Goal: Find specific page/section: Find specific page/section

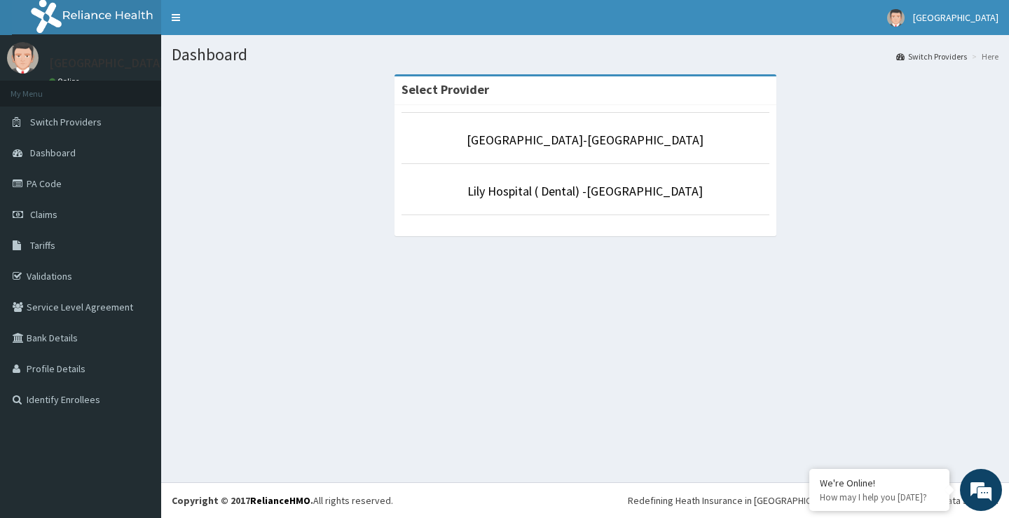
click at [608, 149] on p "[GEOGRAPHIC_DATA]-[GEOGRAPHIC_DATA]" at bounding box center [585, 140] width 368 height 18
click at [609, 137] on link "[GEOGRAPHIC_DATA]-[GEOGRAPHIC_DATA]" at bounding box center [585, 140] width 237 height 16
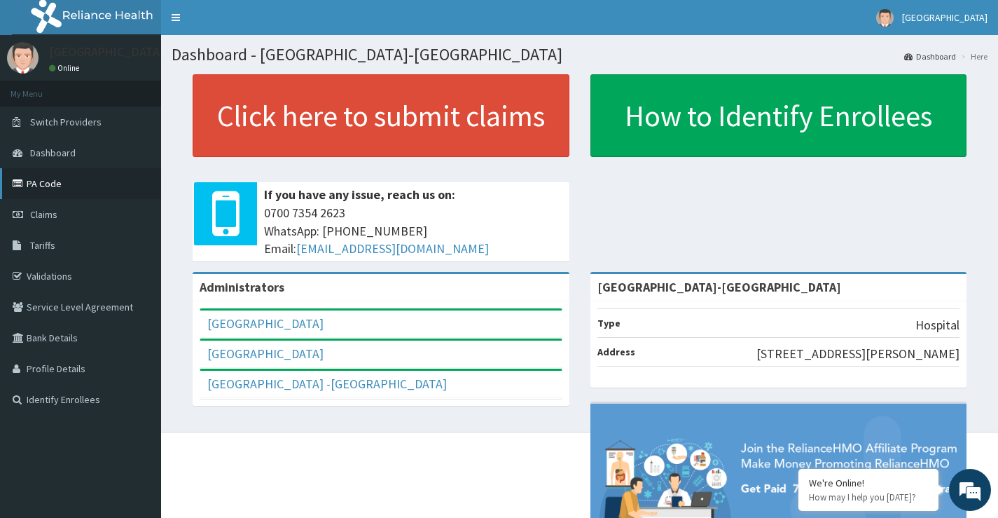
click at [36, 185] on link "PA Code" at bounding box center [80, 183] width 161 height 31
